Goal: Task Accomplishment & Management: Use online tool/utility

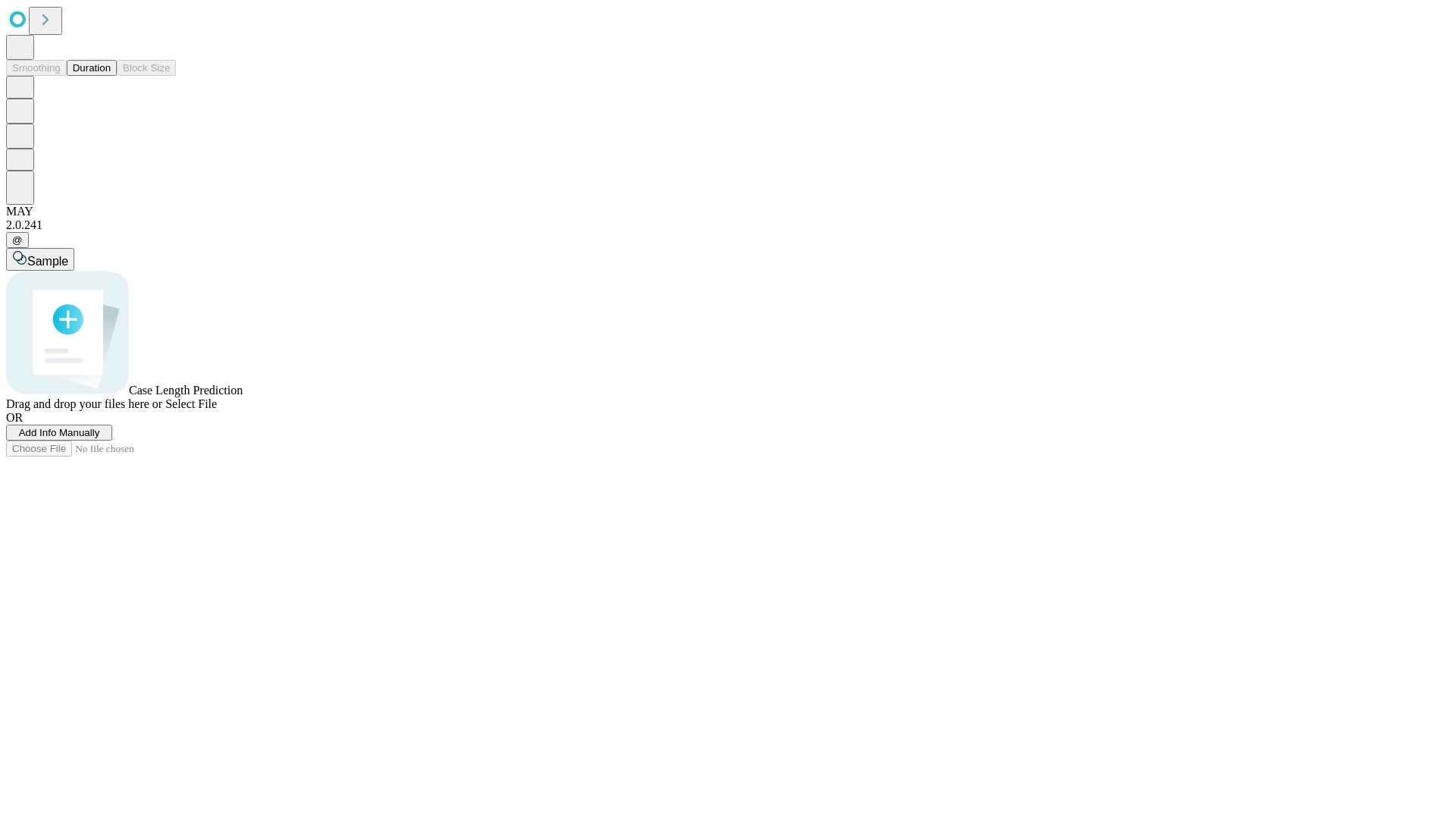
click at [111, 76] on button "Duration" at bounding box center [91, 68] width 50 height 16
click at [217, 411] on span "Select File" at bounding box center [191, 404] width 51 height 13
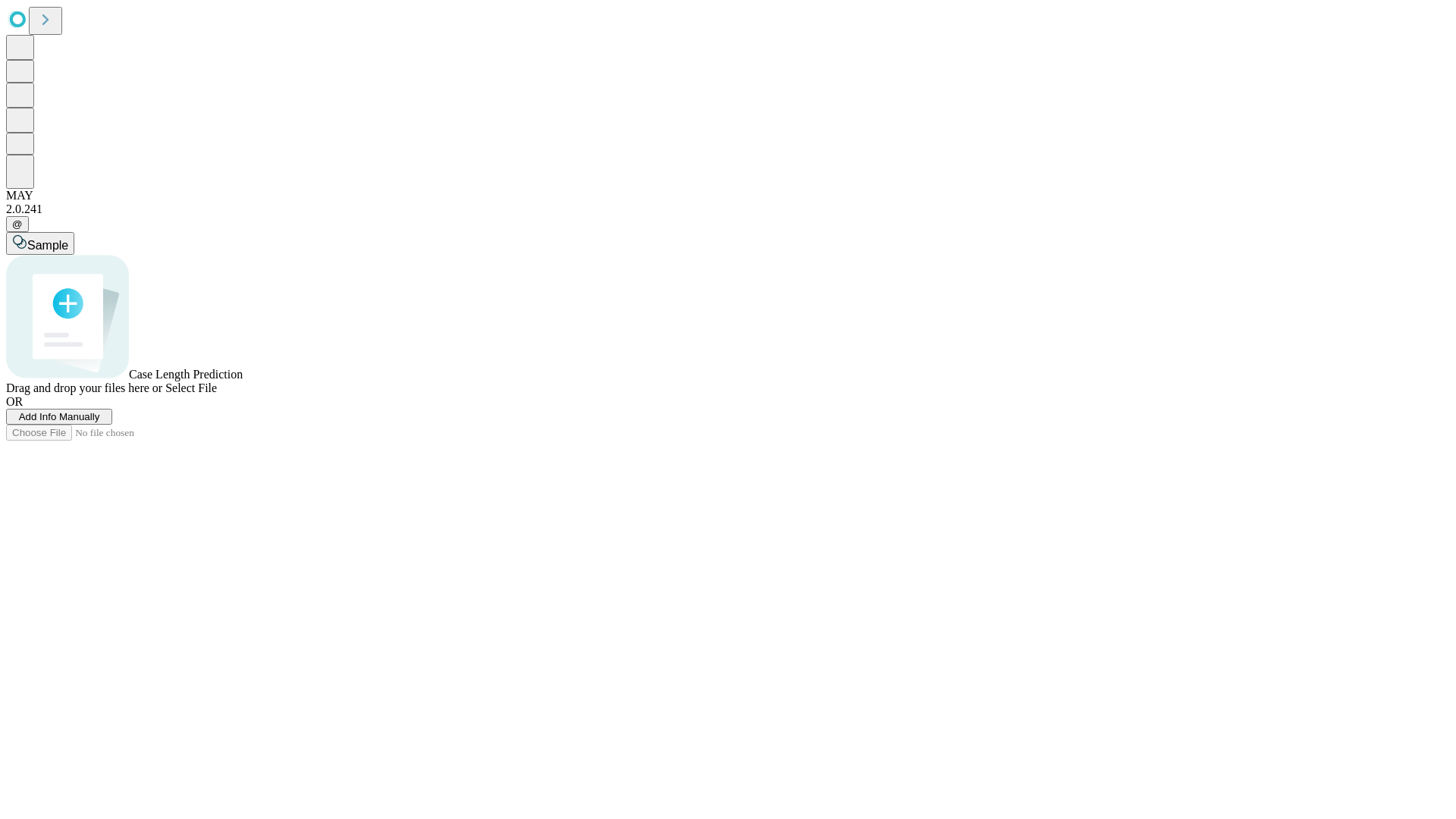
click at [217, 395] on span "Select File" at bounding box center [191, 388] width 51 height 13
